Goal: Task Accomplishment & Management: Manage account settings

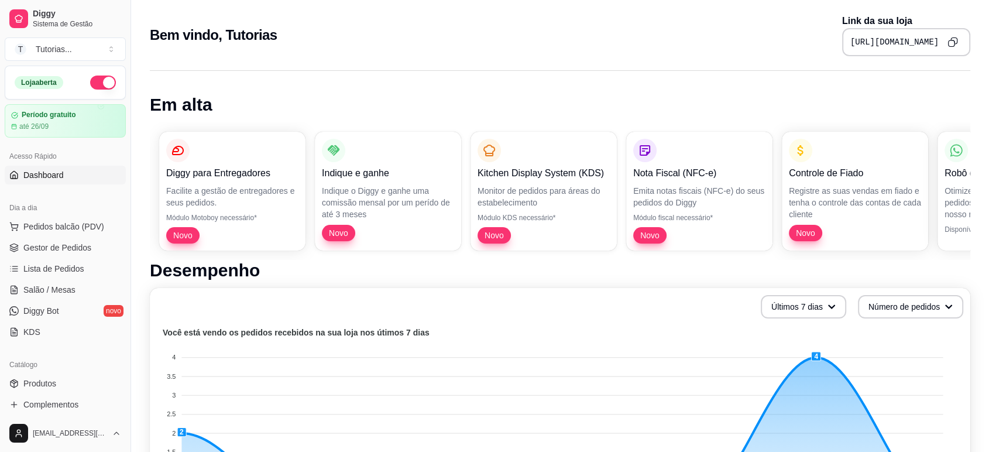
click at [39, 394] on ul "Produtos Complementos" at bounding box center [65, 394] width 121 height 40
click at [44, 384] on span "Produtos" at bounding box center [39, 383] width 33 height 12
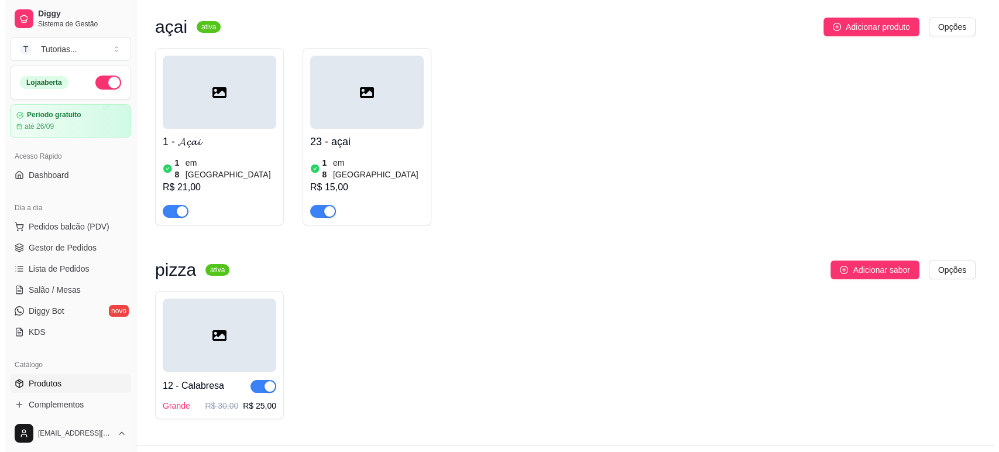
scroll to position [100, 0]
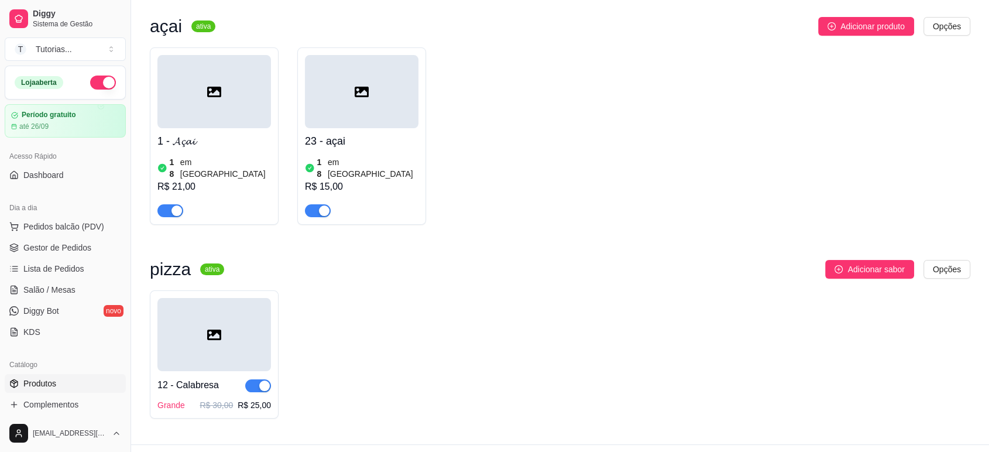
click at [238, 301] on div at bounding box center [214, 334] width 114 height 73
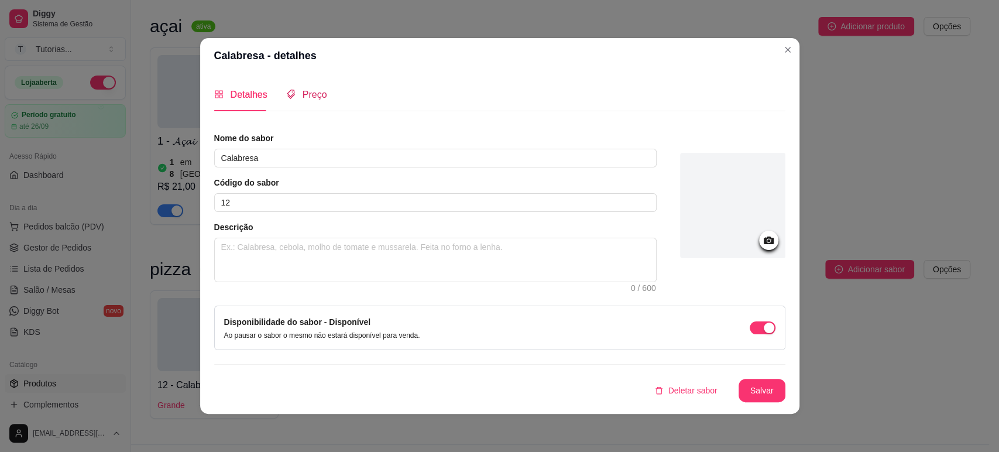
click at [295, 97] on div "Preço" at bounding box center [306, 94] width 41 height 15
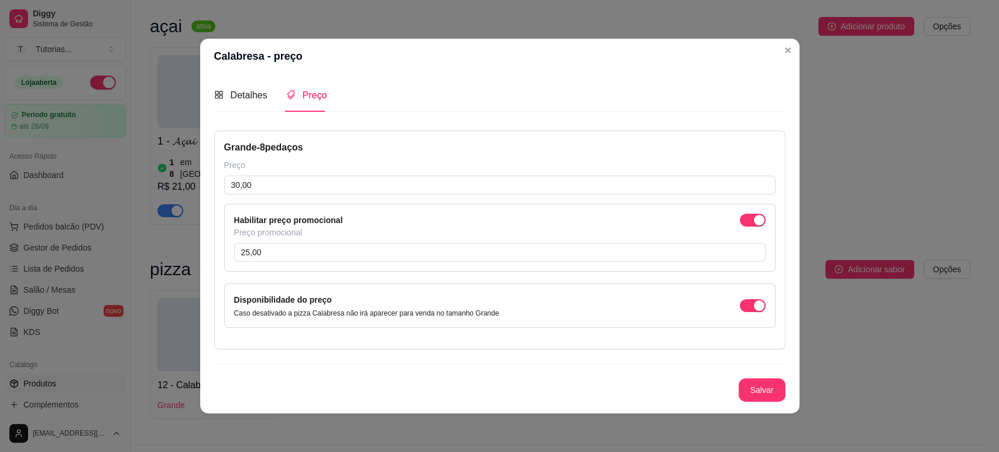
click at [798, 57] on header "Calabresa - preço" at bounding box center [499, 56] width 599 height 35
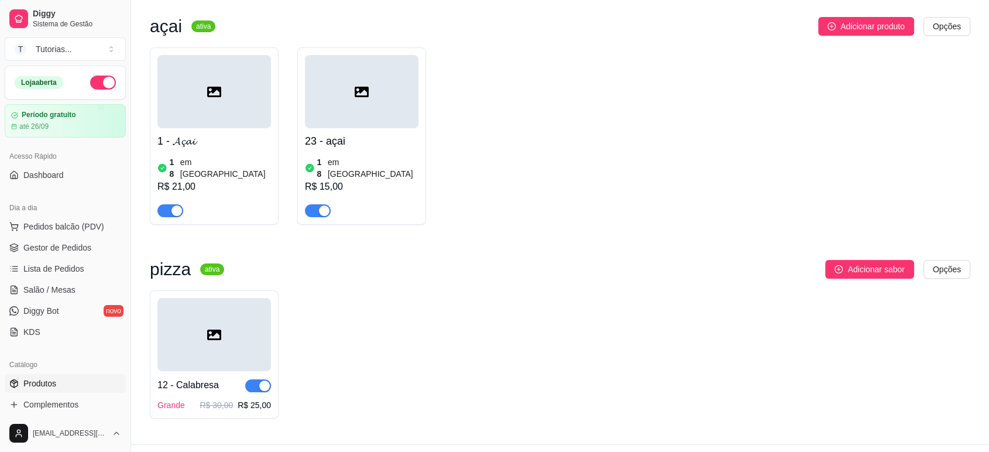
click at [944, 247] on div "açai ativa Adicionar produto Opções 1 - 𝓐𝓬̧𝓪𝓲 18 em estoque R$ 21,00 23 - açai …" at bounding box center [560, 223] width 820 height 413
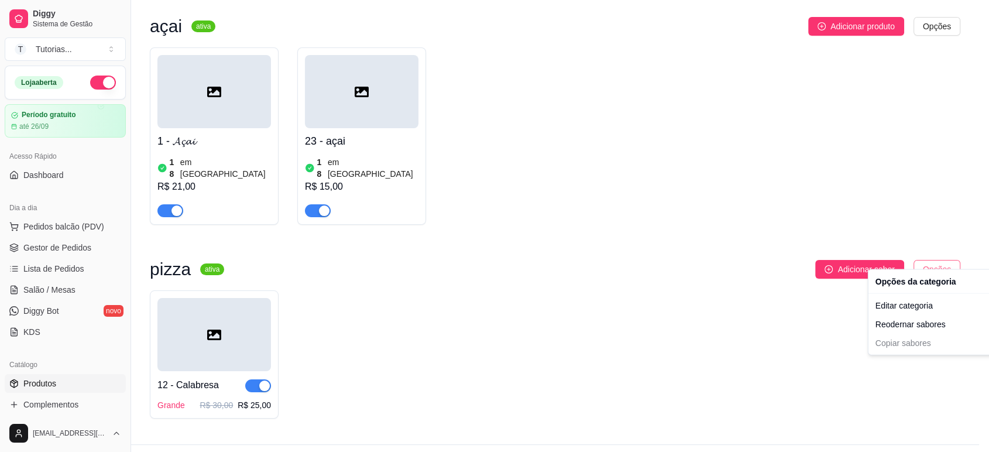
click at [949, 260] on html "Diggy Sistema de Gestão T Tutorias ... Loja aberta Período gratuito até 26/09 A…" at bounding box center [494, 126] width 989 height 452
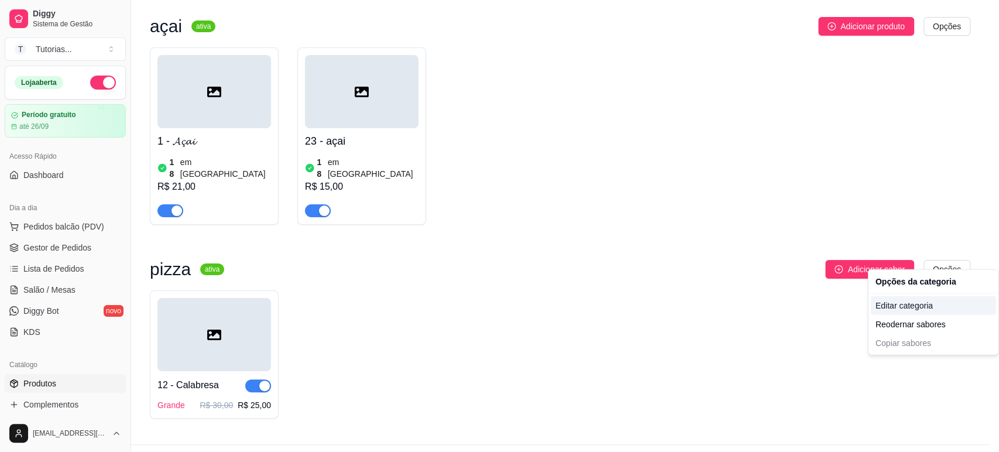
click at [901, 310] on div "Editar categoria" at bounding box center [933, 305] width 125 height 19
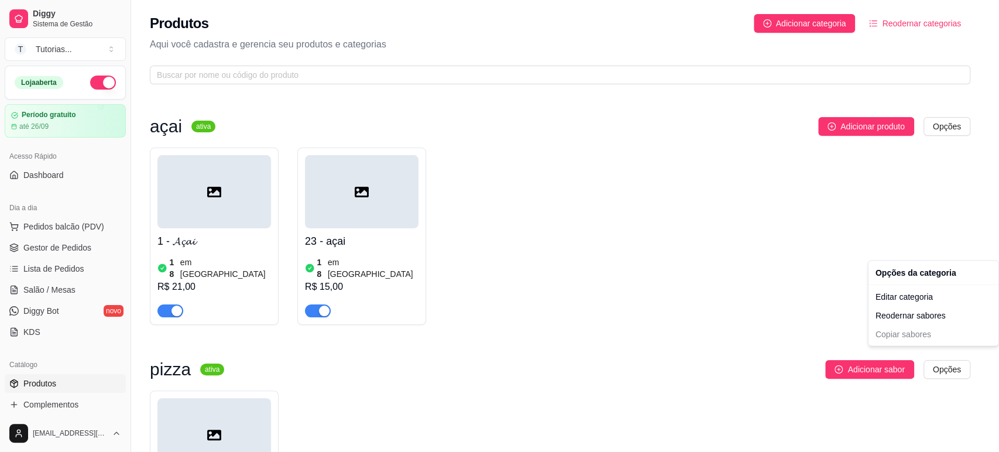
scroll to position [0, 0]
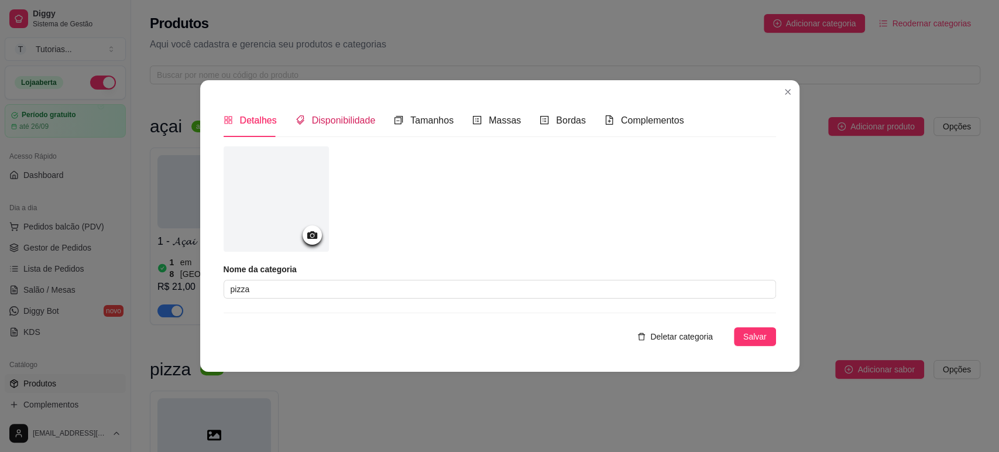
click at [339, 122] on span "Disponibilidade" at bounding box center [344, 120] width 64 height 10
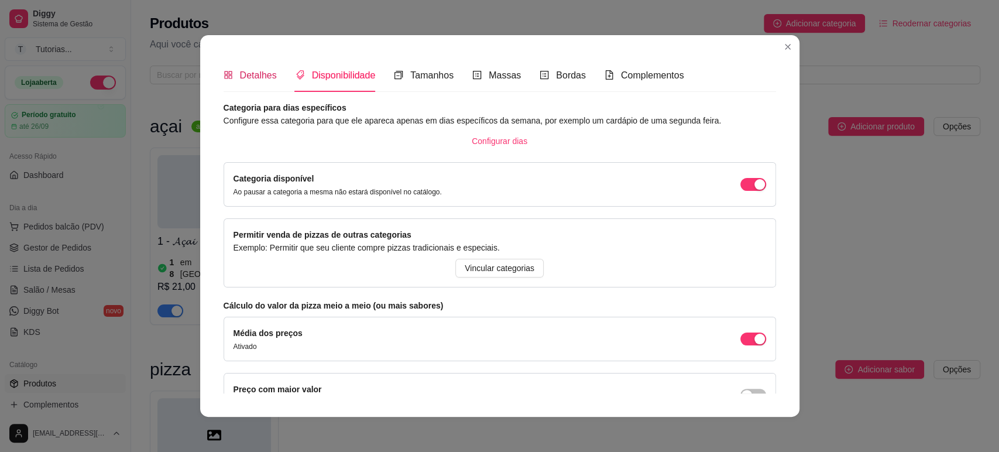
click at [258, 68] on div "Detalhes" at bounding box center [250, 75] width 53 height 15
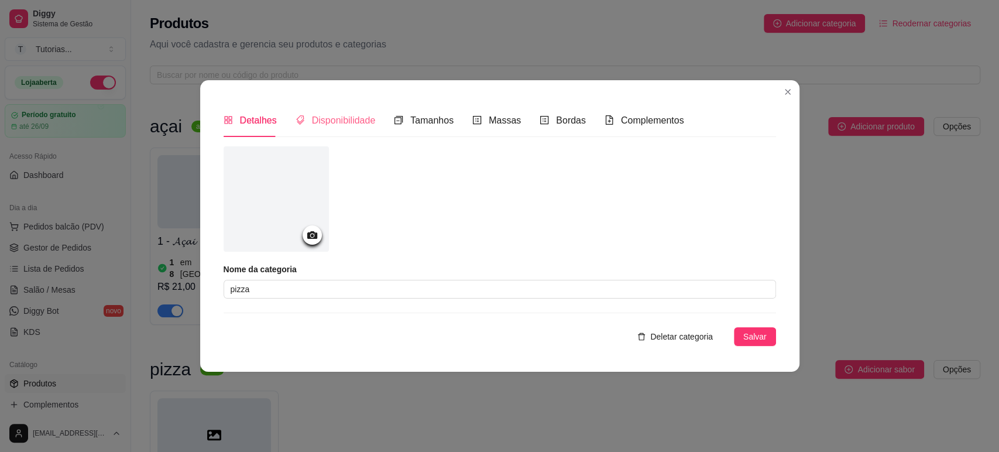
click at [300, 130] on div "Disponibilidade" at bounding box center [336, 120] width 80 height 33
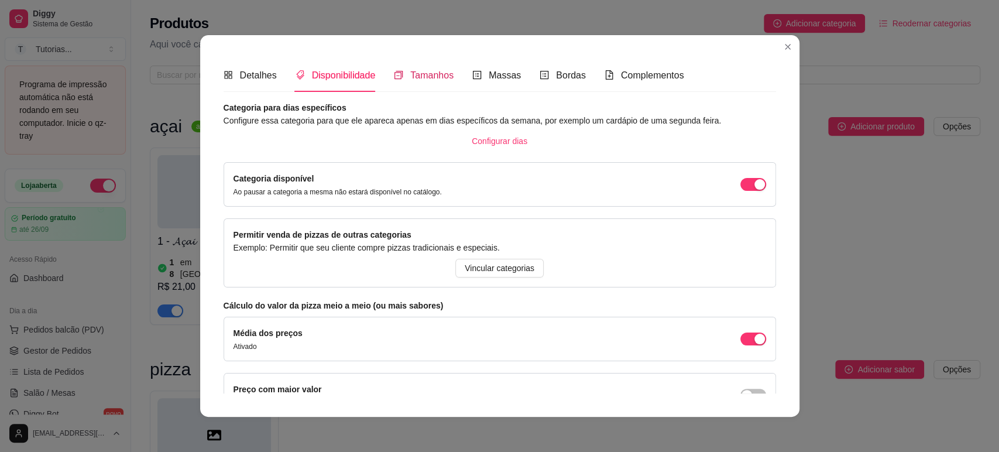
click at [394, 76] on icon "switcher" at bounding box center [398, 75] width 8 height 8
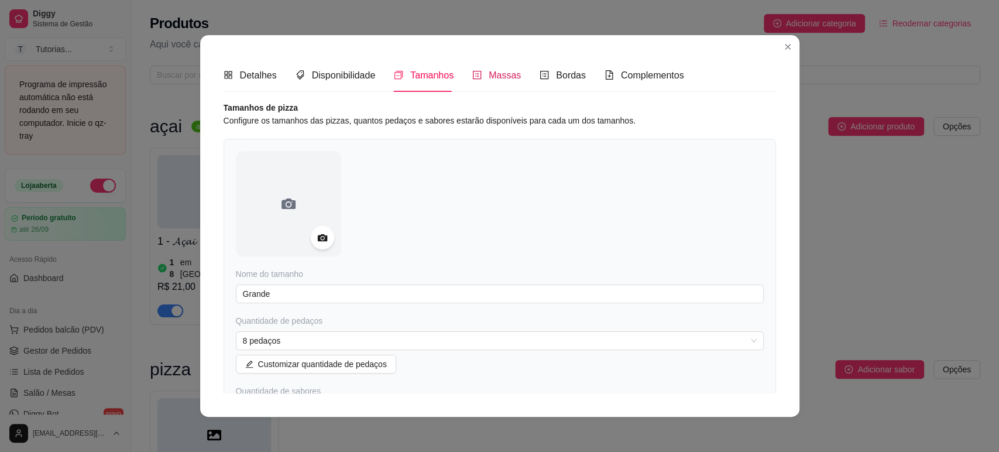
click at [489, 79] on span "Massas" at bounding box center [505, 75] width 32 height 10
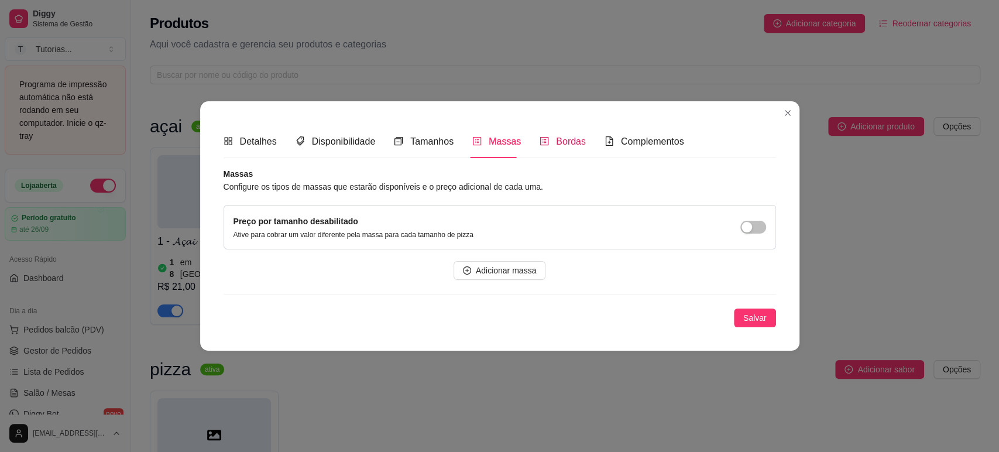
click at [548, 138] on div "Bordas" at bounding box center [563, 141] width 46 height 15
click at [636, 144] on span "Complementos" at bounding box center [652, 141] width 63 height 10
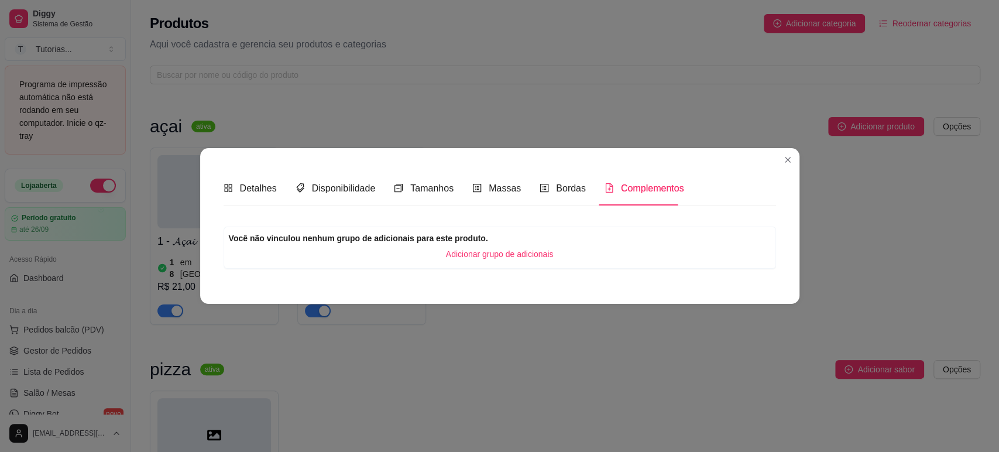
click at [774, 158] on div "Detalhes Disponibilidade Tamanhos Massas Bordas Complementos Nome da categoria …" at bounding box center [499, 225] width 599 height 155
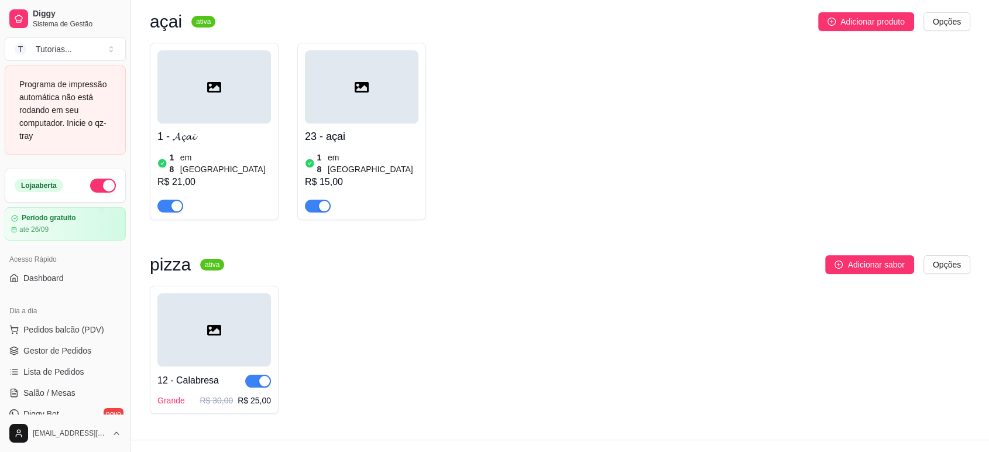
scroll to position [114, 0]
